Goal: Find contact information: Find contact information

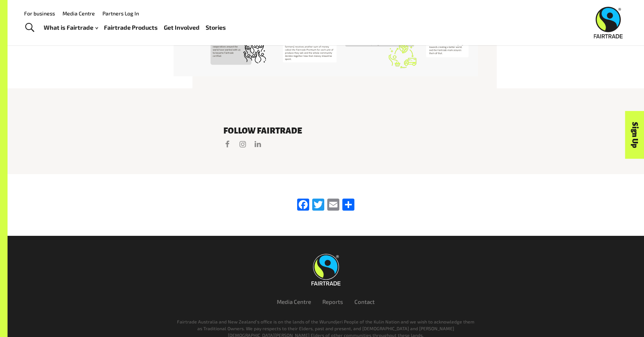
scroll to position [1571, 0]
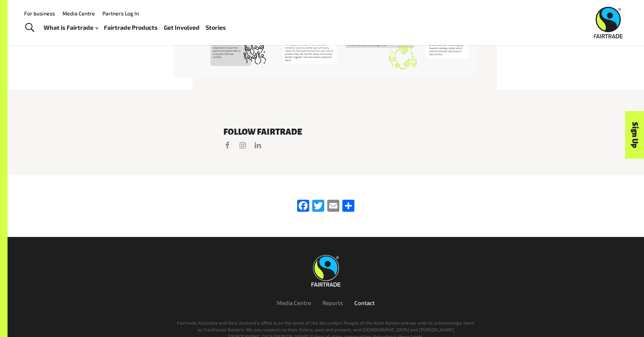
click at [361, 300] on link "Contact" at bounding box center [364, 303] width 20 height 7
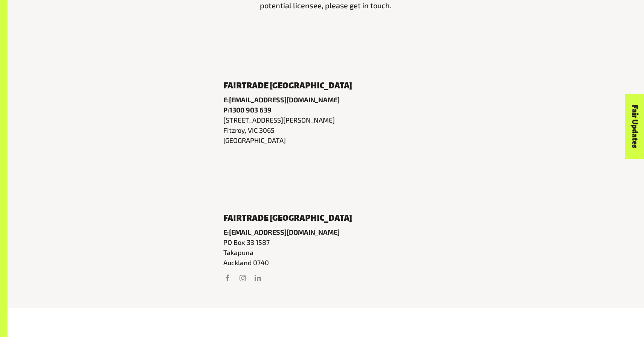
scroll to position [378, 0]
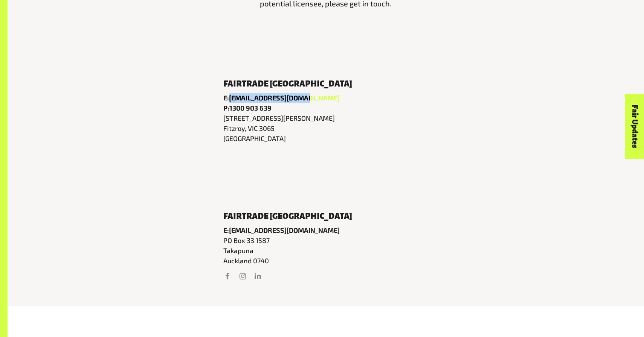
drag, startPoint x: 323, startPoint y: 99, endPoint x: 230, endPoint y: 98, distance: 92.6
click at [230, 98] on p "E: [EMAIL_ADDRESS][DOMAIN_NAME]" at bounding box center [325, 98] width 205 height 10
click at [425, 179] on div "Fairtrade [GEOGRAPHIC_DATA] Email E: [EMAIL_ADDRESS][DOMAIN_NAME] Address [STRE…" at bounding box center [326, 240] width 636 height 132
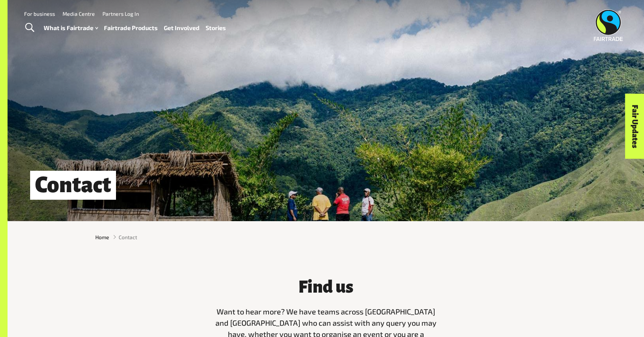
scroll to position [0, 0]
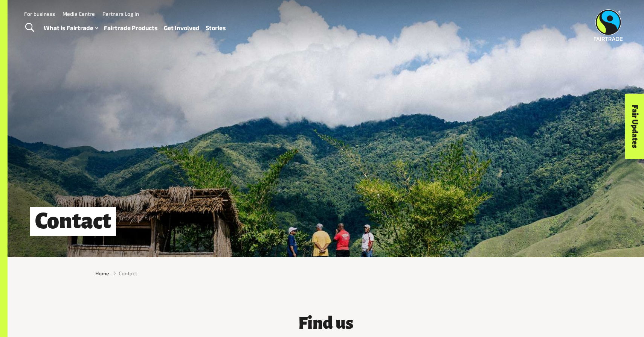
click at [41, 12] on link "For business" at bounding box center [39, 14] width 31 height 6
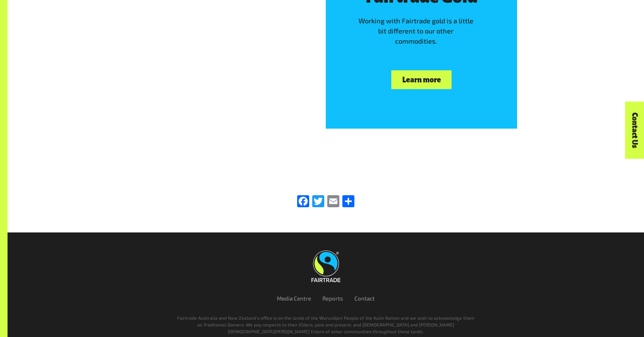
scroll to position [2555, 0]
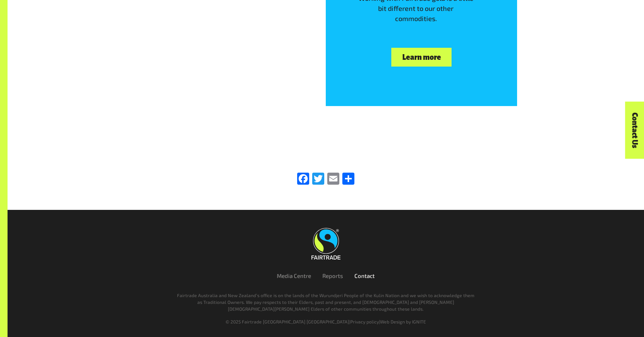
click at [362, 275] on link "Contact" at bounding box center [364, 275] width 20 height 7
